Goal: Information Seeking & Learning: Learn about a topic

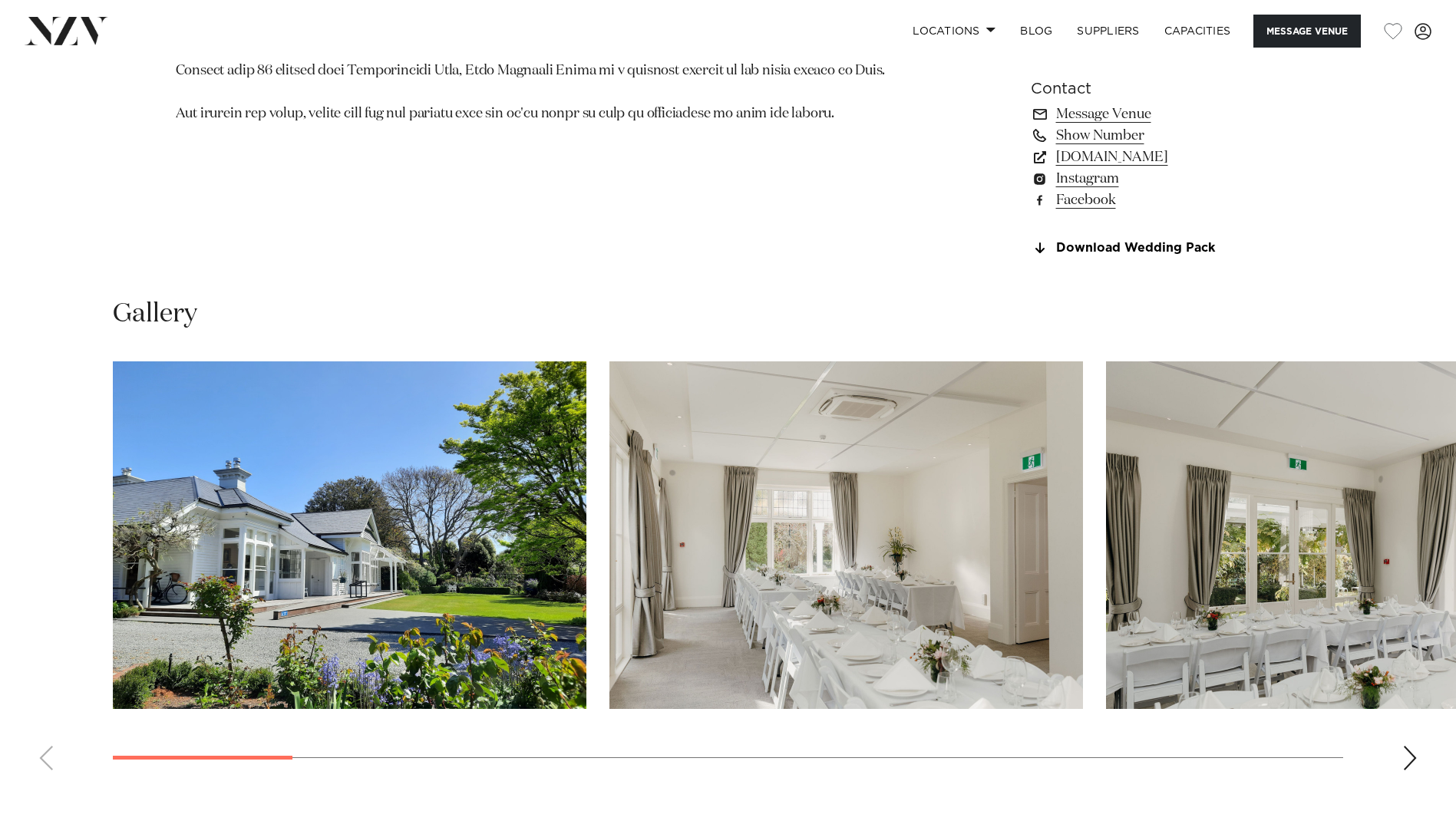
scroll to position [1534, 0]
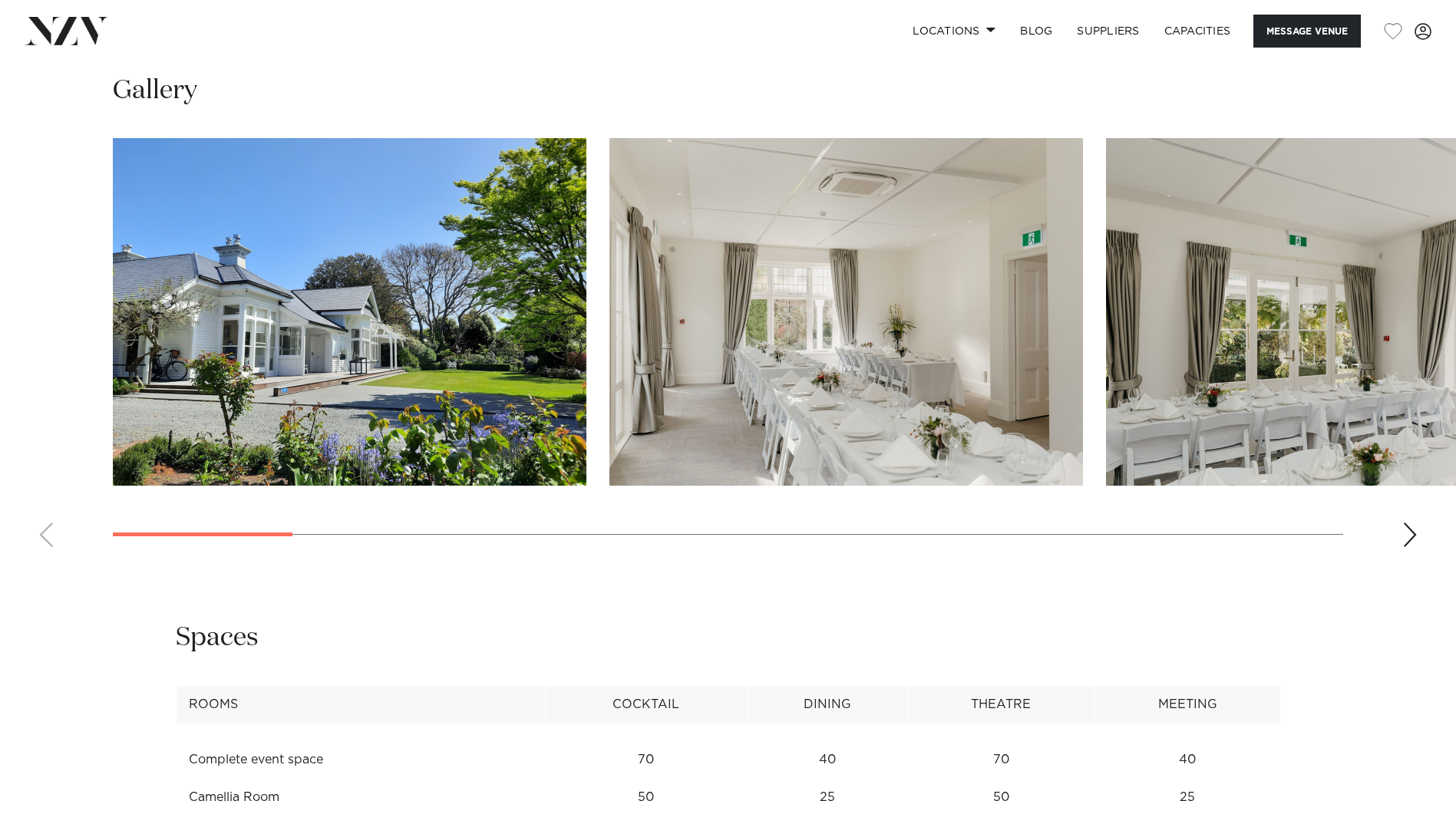
click at [1342, 327] on img "3 / 17" at bounding box center [1342, 312] width 474 height 348
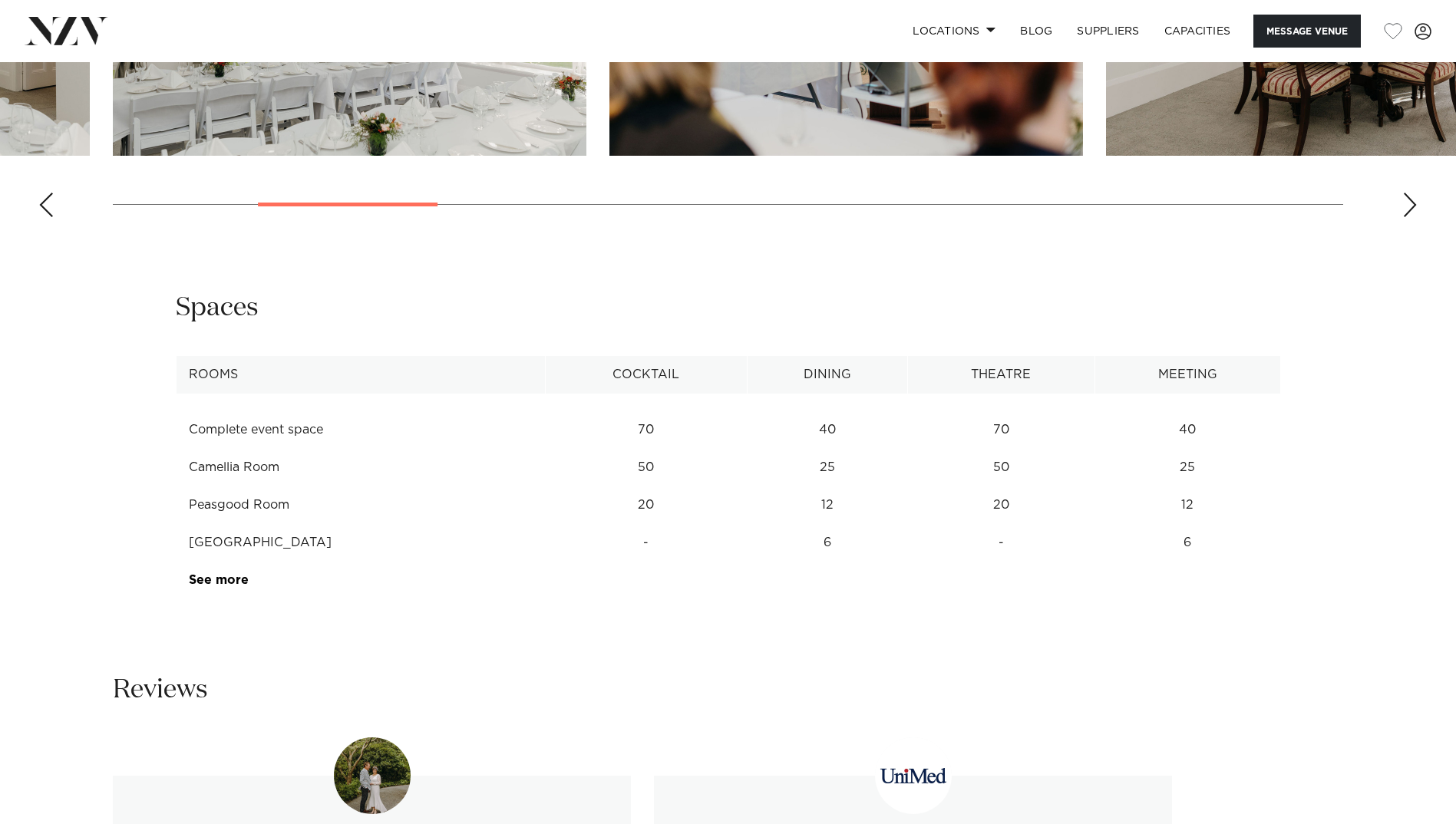
scroll to position [1918, 0]
